Goal: Navigation & Orientation: Find specific page/section

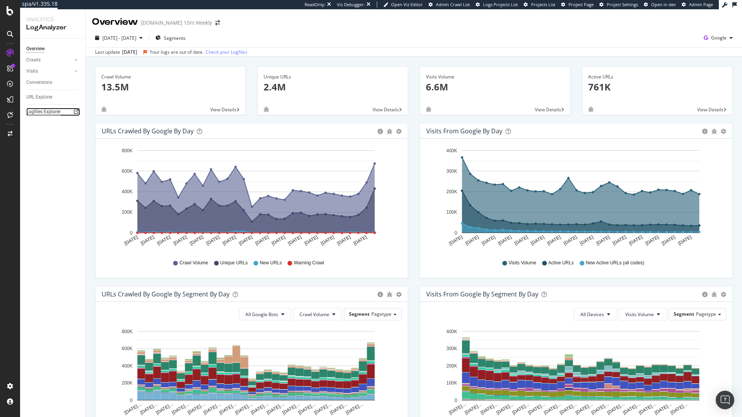
click at [49, 111] on div "Logfiles Explorer" at bounding box center [43, 112] width 34 height 8
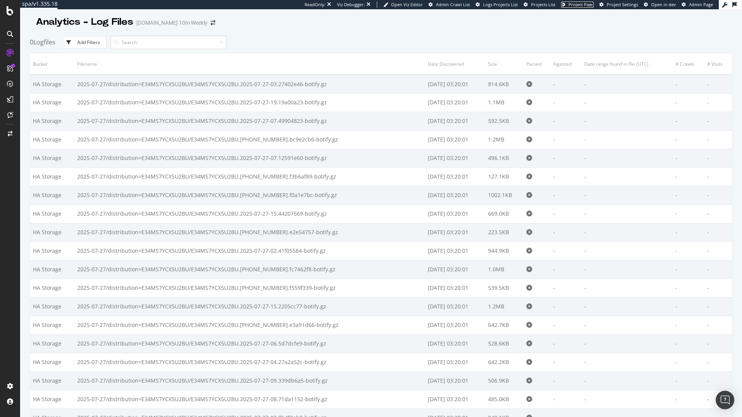
click at [577, 7] on span "Project Page" at bounding box center [580, 5] width 25 height 6
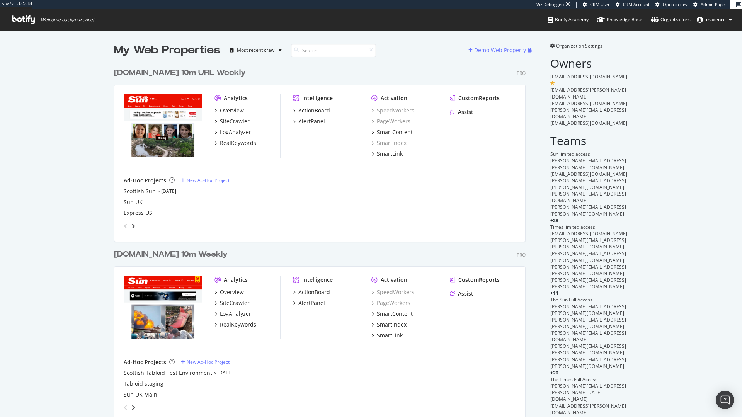
scroll to position [1396, 412]
click at [175, 70] on div "The-Sun.com 10m URL Weekly" at bounding box center [180, 72] width 132 height 11
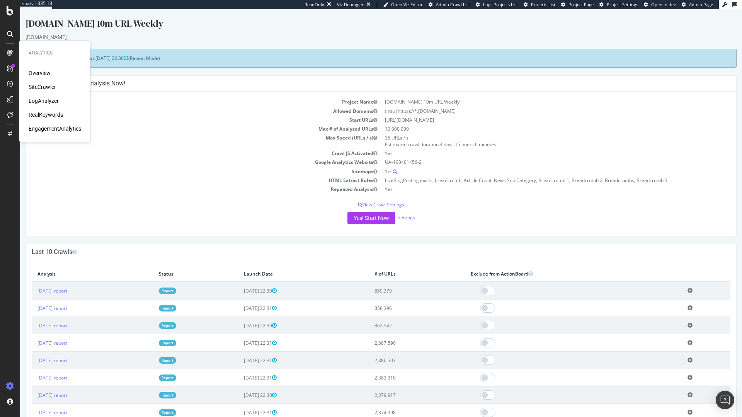
click at [49, 100] on div "LogAnalyzer" at bounding box center [44, 101] width 30 height 8
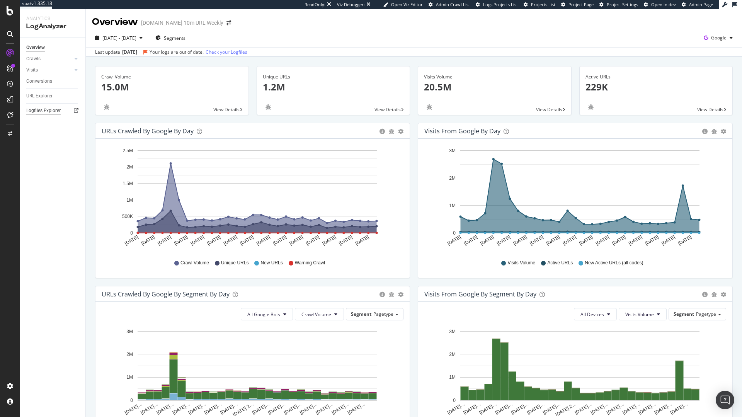
click at [39, 110] on div "Logfiles Explorer" at bounding box center [43, 111] width 34 height 8
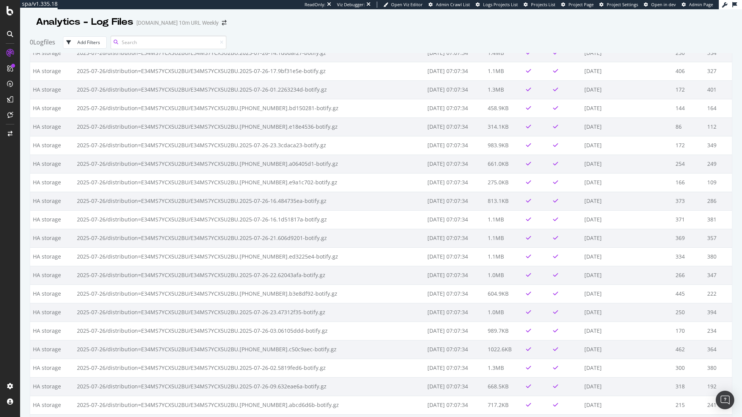
scroll to position [97, 0]
